Goal: Task Accomplishment & Management: Use online tool/utility

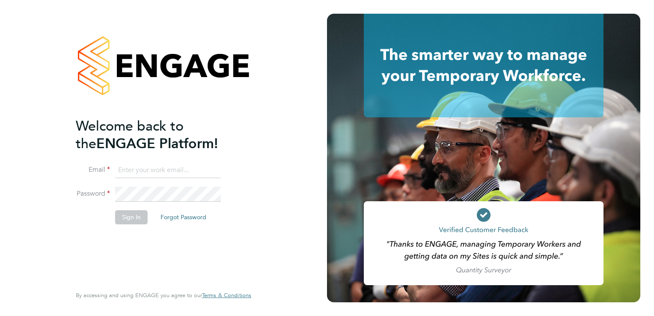
type input "amanda@thornbaker.co.uk"
click at [131, 231] on li "Sign In Forgot Password" at bounding box center [159, 221] width 167 height 22
click at [128, 216] on button "Sign In" at bounding box center [131, 217] width 33 height 14
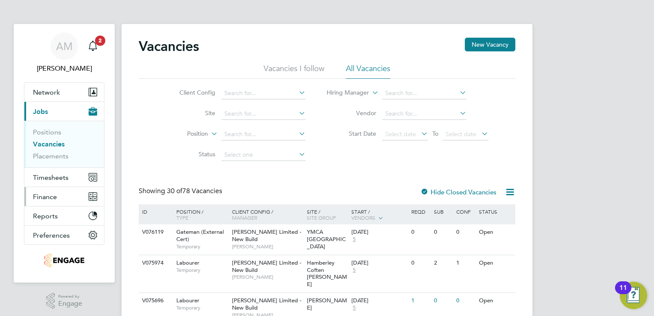
click at [46, 194] on span "Finance" at bounding box center [45, 197] width 24 height 8
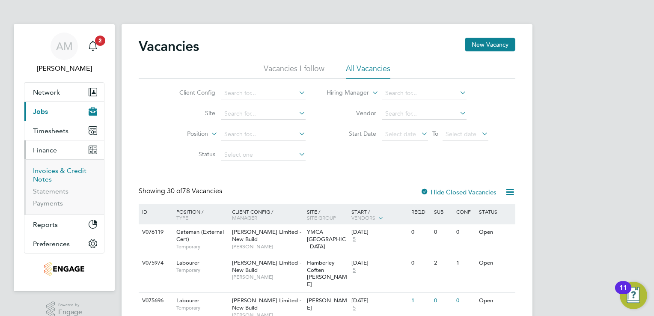
click at [58, 172] on link "Invoices & Credit Notes" at bounding box center [59, 174] width 53 height 17
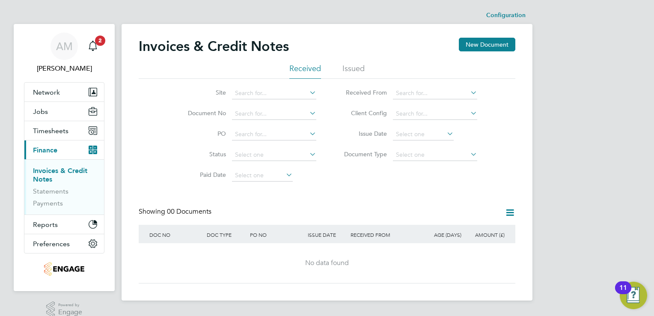
click at [359, 67] on li "Issued" at bounding box center [353, 70] width 22 height 15
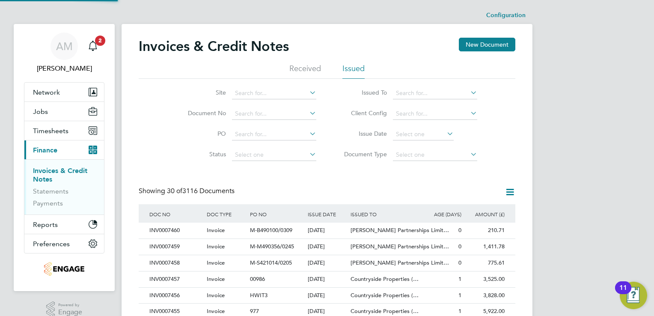
click at [469, 90] on icon at bounding box center [469, 92] width 0 height 12
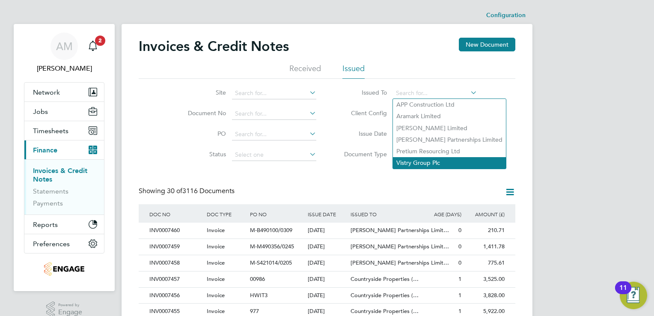
click at [433, 163] on li "Vistry Group Plc" at bounding box center [449, 163] width 113 height 12
type input "Vistry Group Plc"
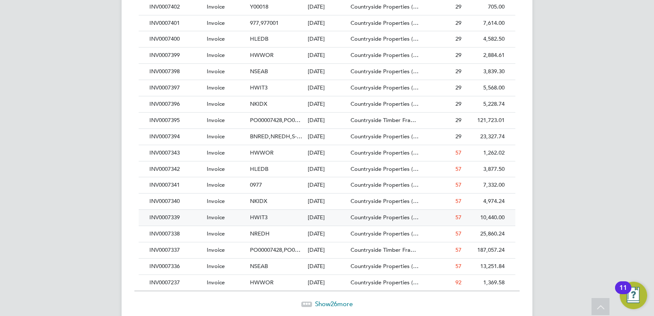
scroll to position [404, 0]
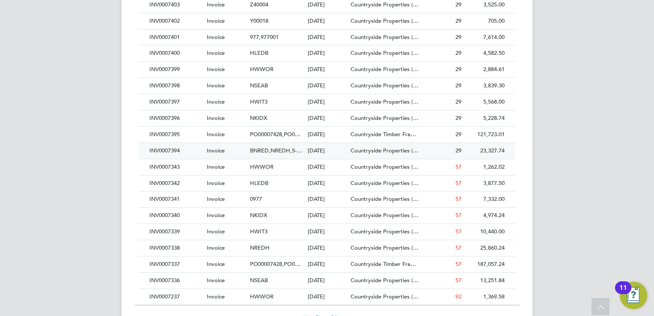
click at [172, 148] on div "INV0007394" at bounding box center [175, 151] width 57 height 16
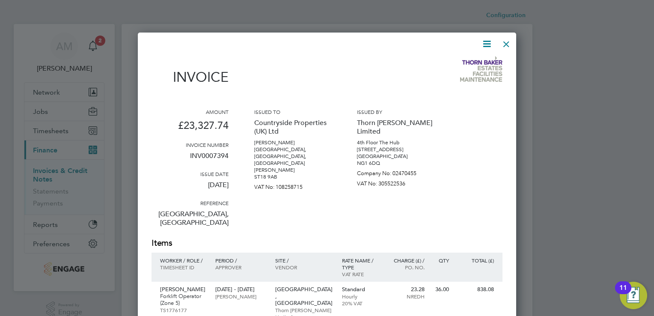
click at [507, 44] on div at bounding box center [505, 41] width 15 height 15
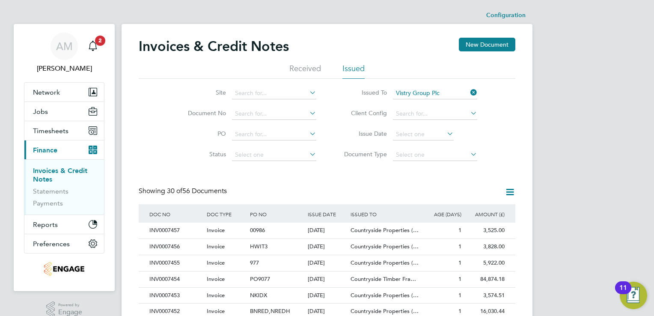
click at [506, 193] on icon at bounding box center [509, 192] width 11 height 11
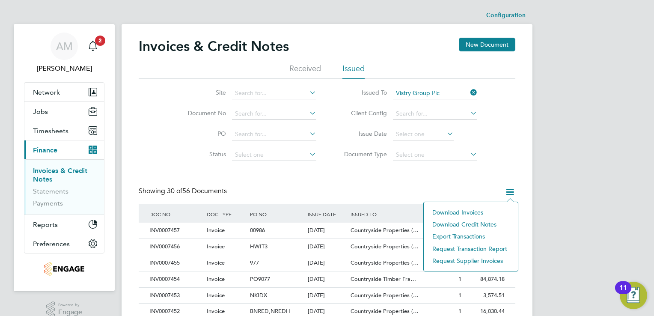
click at [454, 234] on li "Export transactions" at bounding box center [471, 236] width 86 height 12
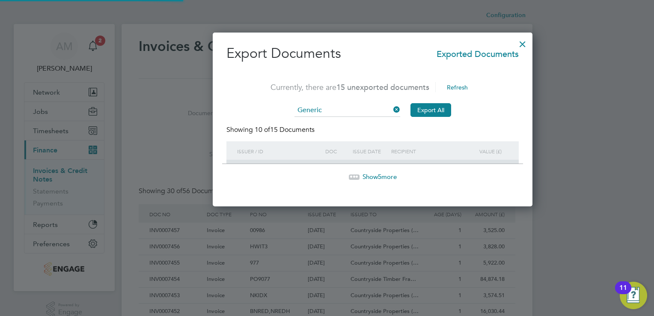
scroll to position [4, 4]
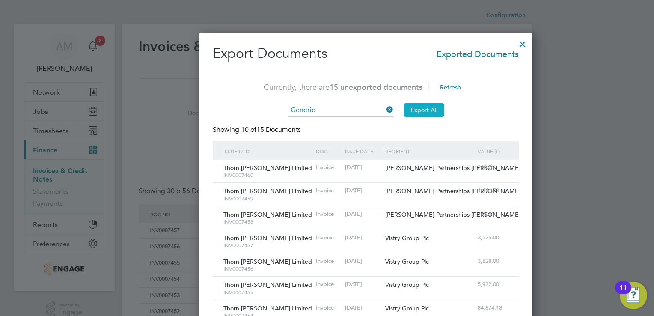
click at [404, 109] on button "Export All" at bounding box center [424, 110] width 41 height 14
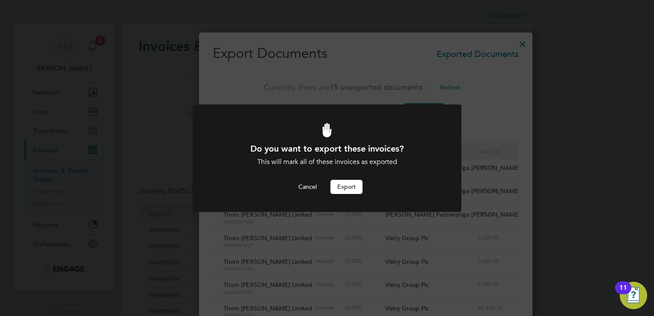
click at [356, 187] on button "Export" at bounding box center [346, 187] width 32 height 14
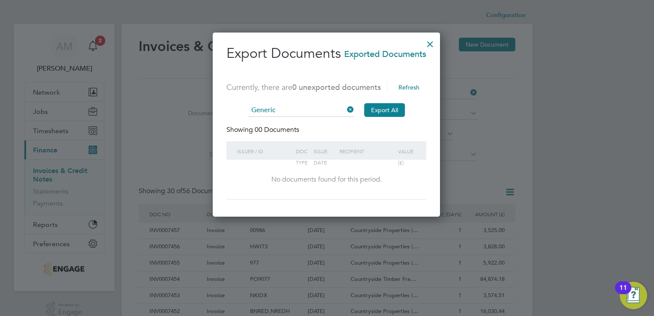
click at [429, 42] on div at bounding box center [429, 41] width 15 height 15
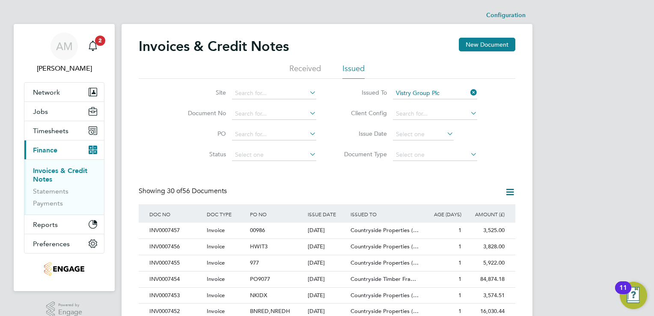
click at [507, 191] on icon at bounding box center [509, 192] width 11 height 11
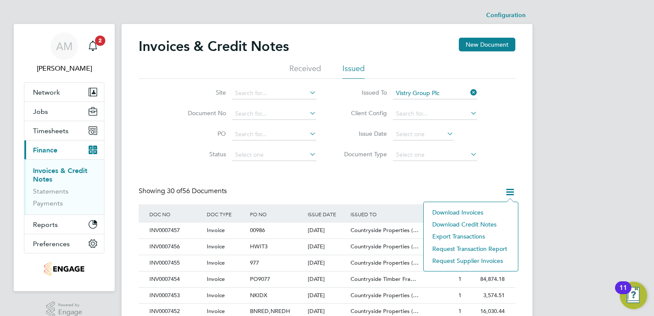
click at [454, 247] on li "Request transaction report" at bounding box center [471, 249] width 86 height 12
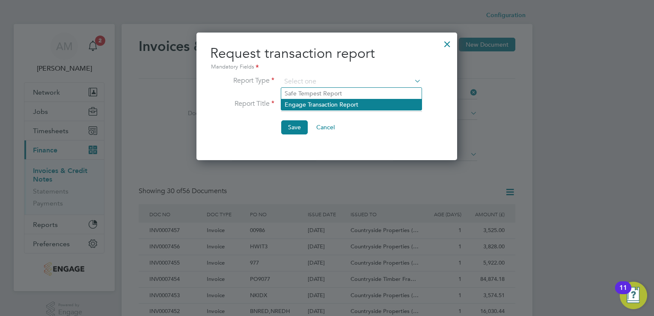
click at [334, 102] on li "Engage Transaction Report" at bounding box center [351, 104] width 140 height 11
type input "Engage Transaction Report"
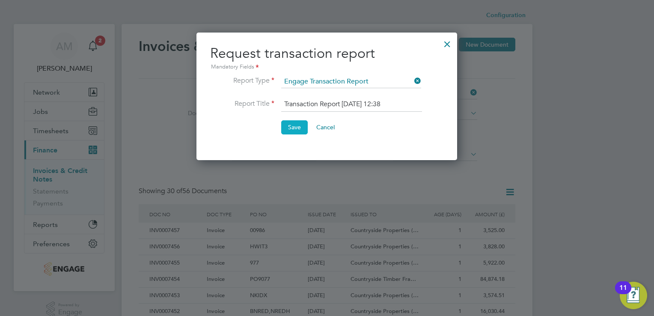
click at [292, 129] on button "Save" at bounding box center [294, 127] width 27 height 14
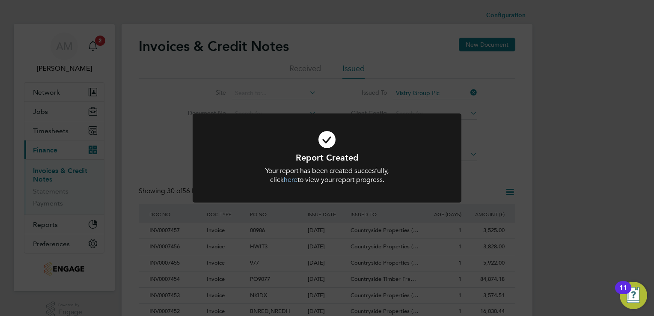
click at [289, 179] on link "here" at bounding box center [291, 179] width 14 height 9
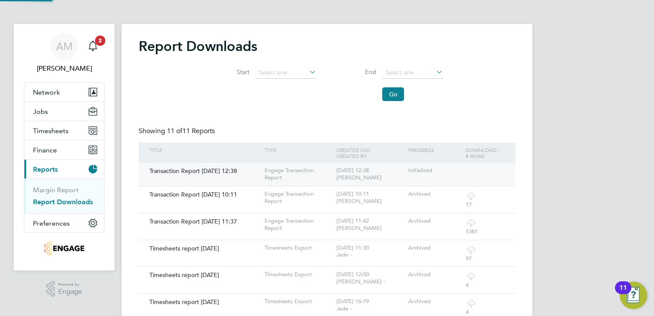
click at [278, 170] on div "Engage Transaction Report" at bounding box center [298, 174] width 72 height 23
click at [44, 148] on span "Finance" at bounding box center [45, 150] width 24 height 8
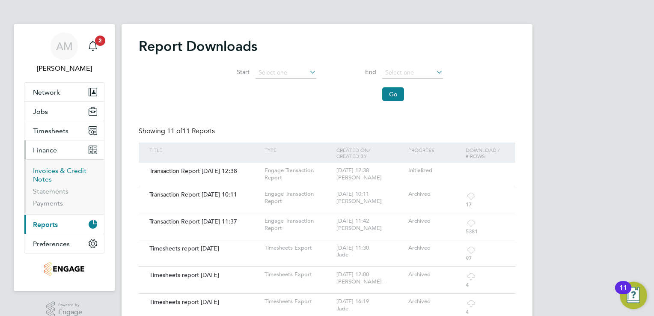
click at [49, 169] on link "Invoices & Credit Notes" at bounding box center [59, 174] width 53 height 17
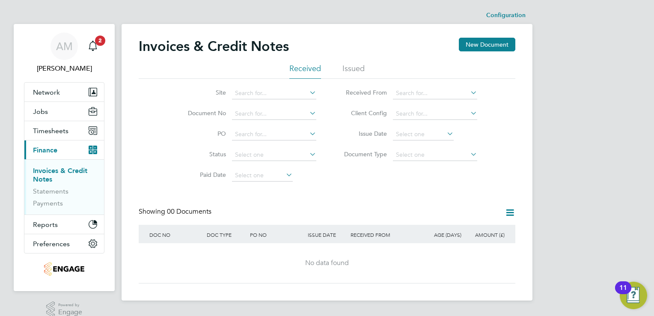
click at [354, 64] on li "Issued" at bounding box center [353, 70] width 22 height 15
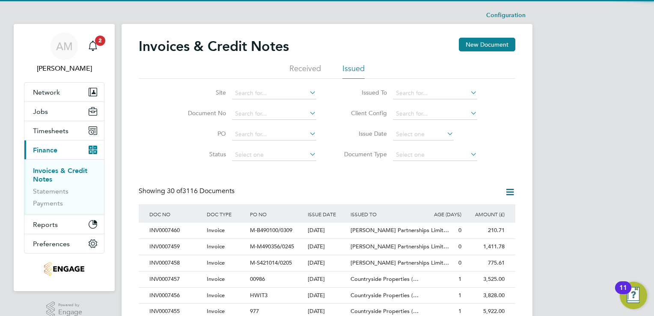
click at [469, 91] on icon at bounding box center [469, 92] width 0 height 12
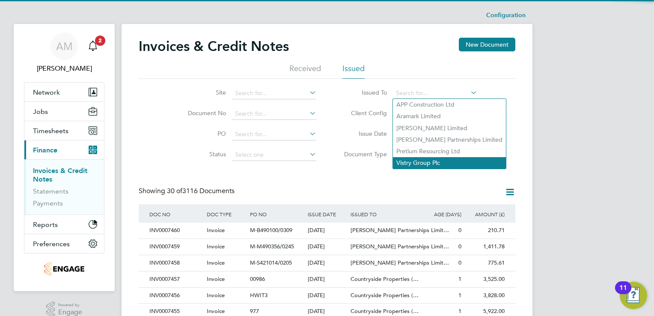
click at [421, 160] on li "Vistry Group Plc" at bounding box center [449, 163] width 113 height 12
type input "Vistry Group Plc"
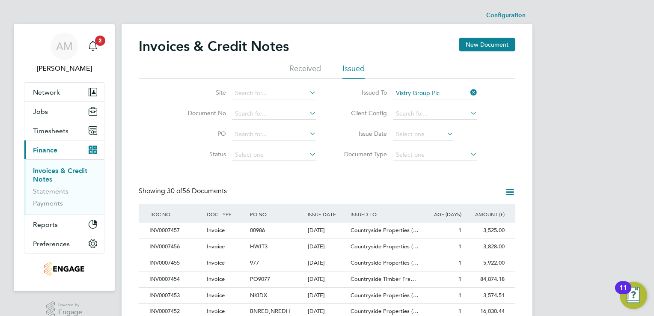
click at [512, 191] on icon at bounding box center [509, 192] width 11 height 11
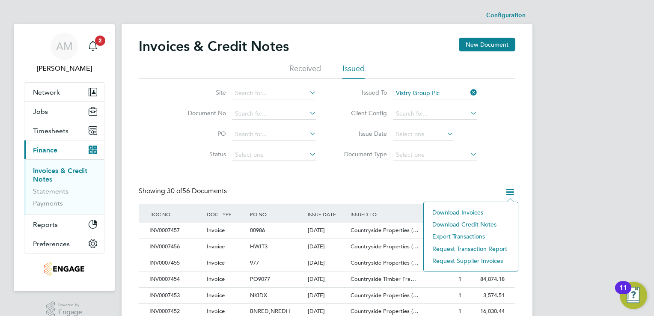
click at [464, 213] on li "Download invoices" at bounding box center [471, 212] width 86 height 12
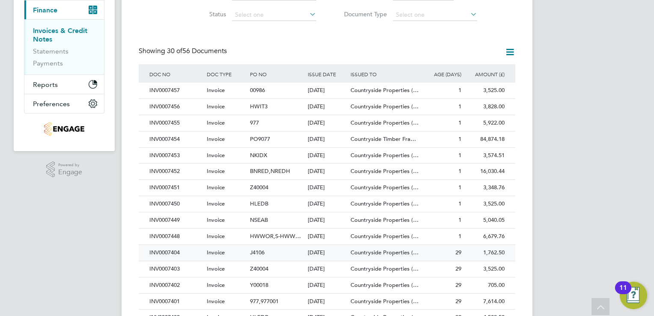
scroll to position [128, 0]
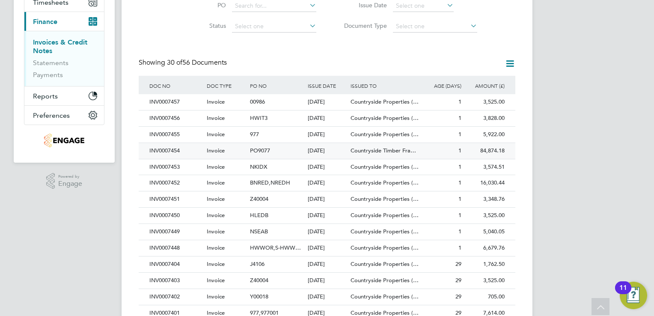
click at [172, 150] on div "INV0007454" at bounding box center [175, 151] width 57 height 16
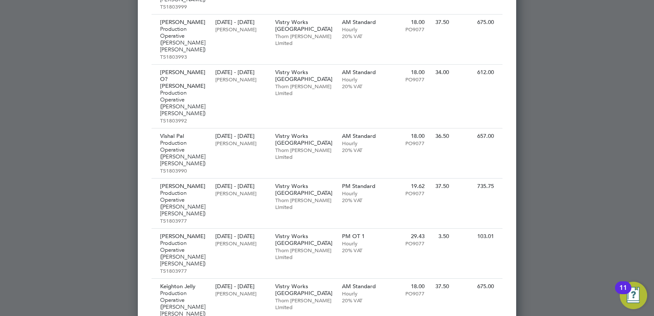
scroll to position [4717, 0]
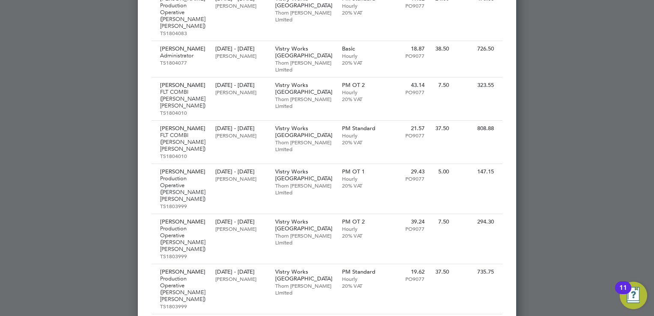
drag, startPoint x: 653, startPoint y: 303, endPoint x: 653, endPoint y: 94, distance: 208.8
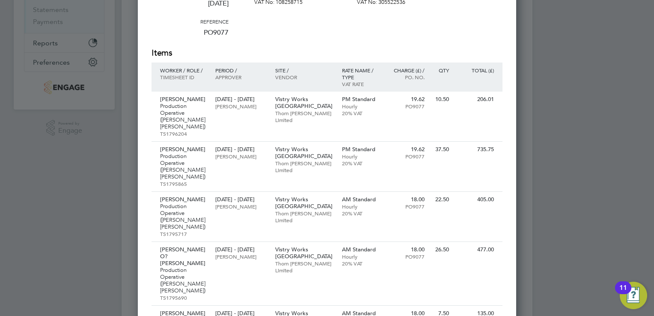
scroll to position [0, 0]
